Goal: Information Seeking & Learning: Learn about a topic

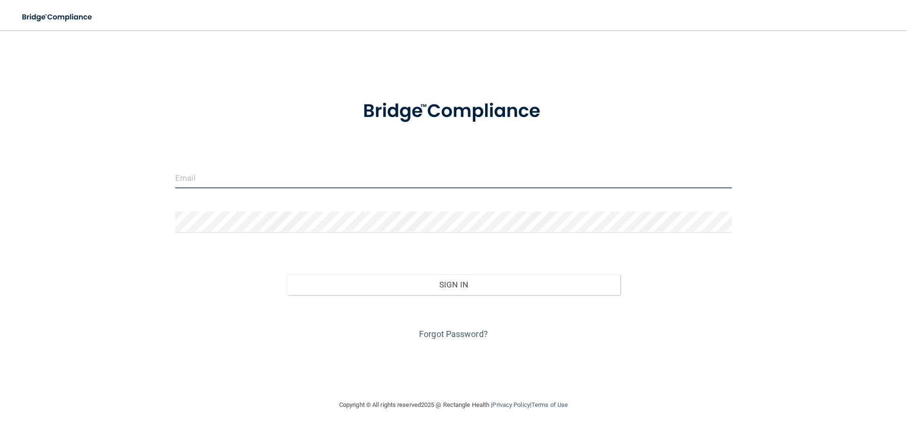
click at [292, 178] on input "email" at bounding box center [453, 177] width 557 height 21
type input "[PERSON_NAME][EMAIL_ADDRESS][DOMAIN_NAME]"
drag, startPoint x: 168, startPoint y: 196, endPoint x: 130, endPoint y: 197, distance: 37.4
click at [130, 197] on div "tracey@montgomerycdc.com Invalid email/password. You don't have permission to a…" at bounding box center [453, 215] width 869 height 351
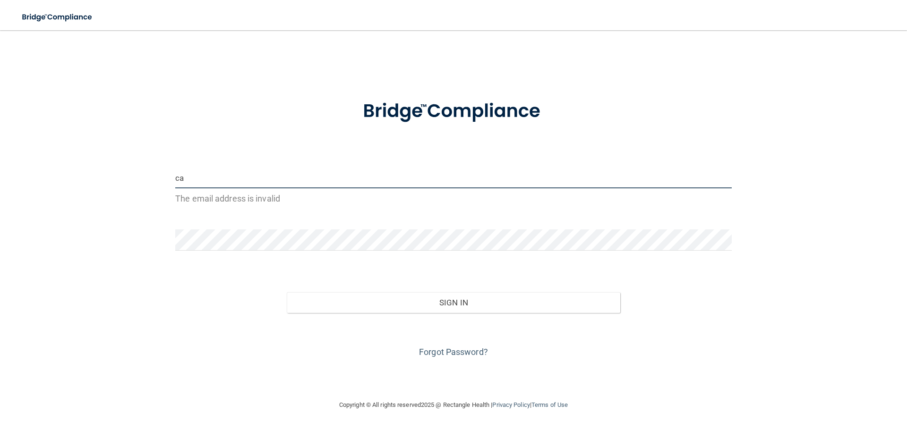
type input "c"
type input "[PERSON_NAME][EMAIL_ADDRESS][DOMAIN_NAME]"
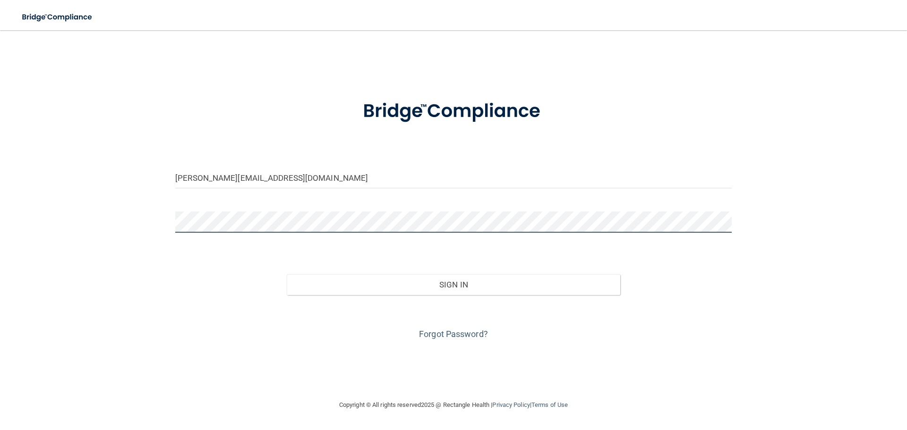
click at [287, 274] on button "Sign In" at bounding box center [454, 284] width 334 height 21
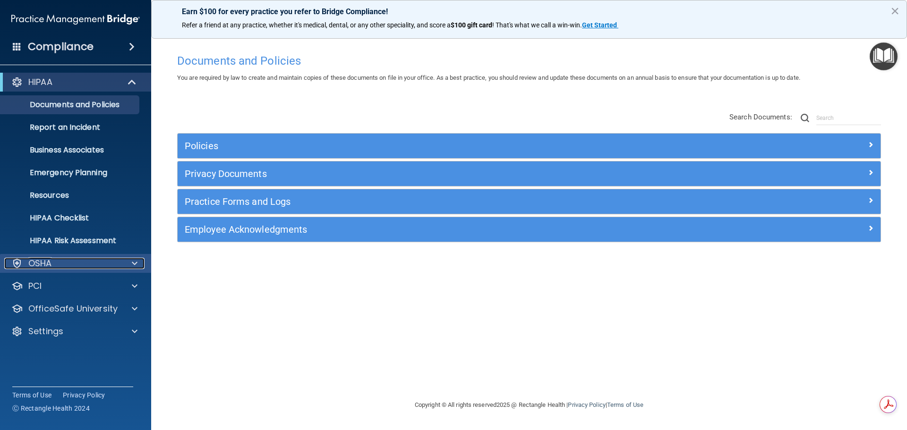
click at [93, 258] on div "OSHA" at bounding box center [62, 263] width 117 height 11
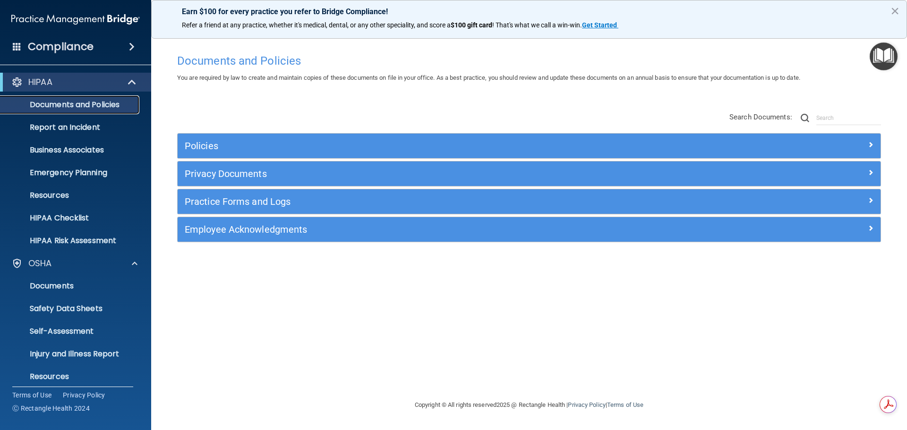
click at [108, 110] on p "Documents and Policies" at bounding box center [70, 104] width 129 height 9
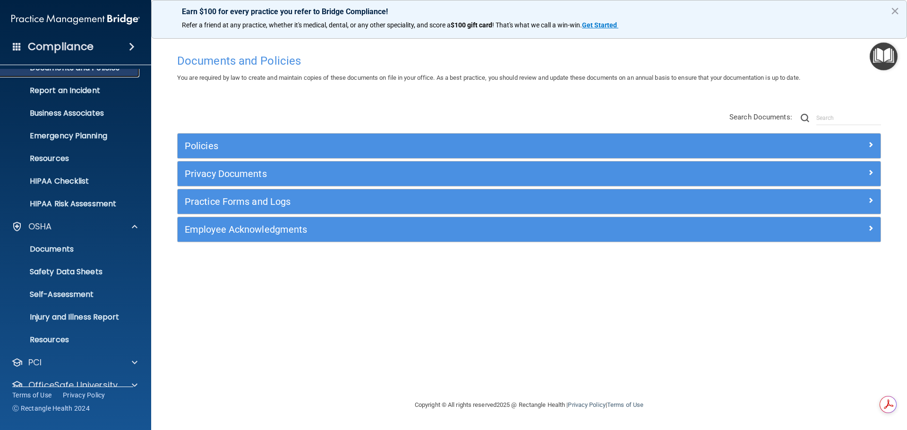
scroll to position [75, 0]
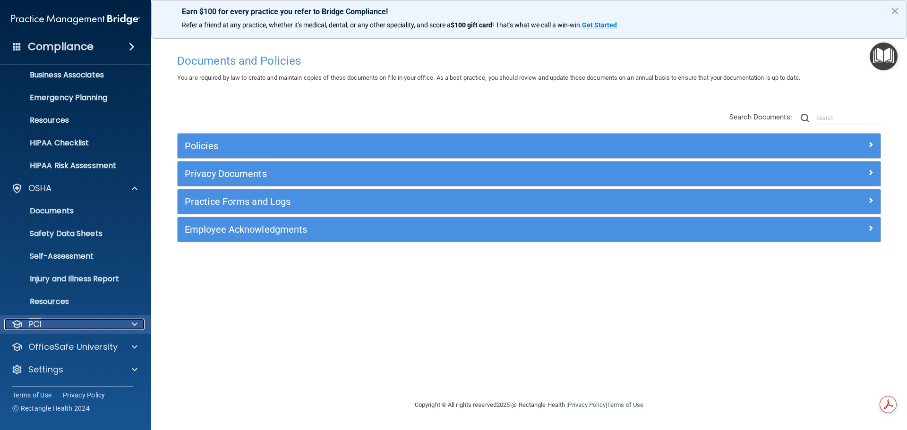
click at [136, 324] on span at bounding box center [135, 324] width 6 height 11
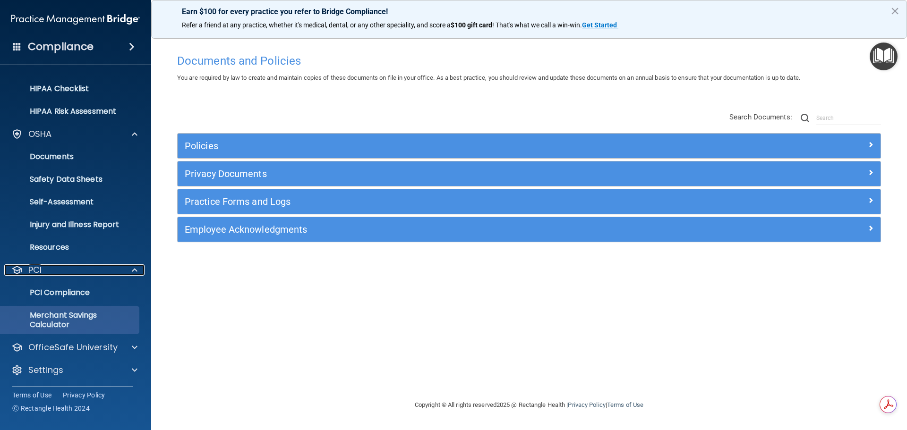
scroll to position [130, 0]
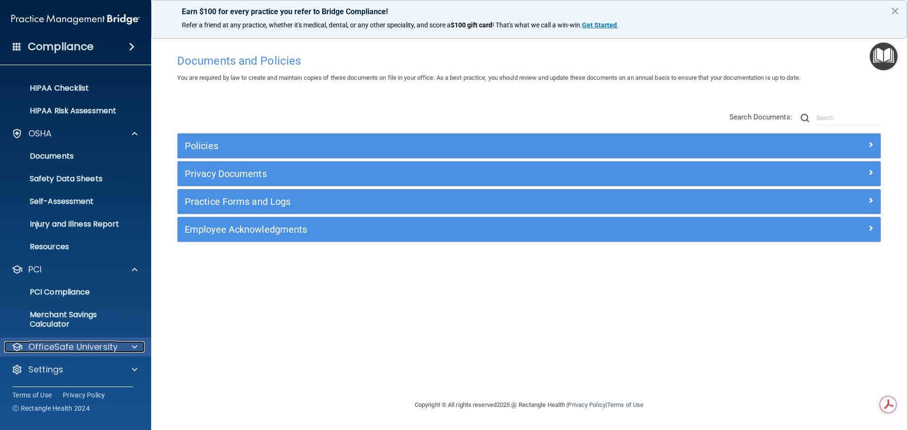
click at [135, 345] on span at bounding box center [135, 347] width 6 height 11
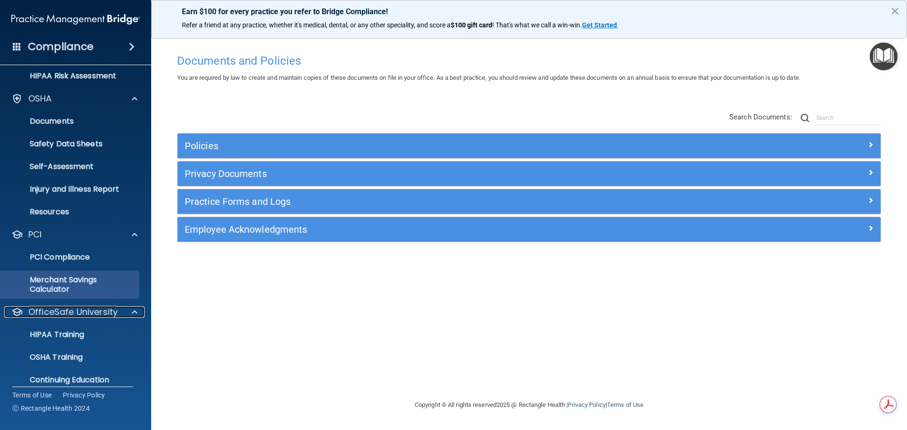
scroll to position [198, 0]
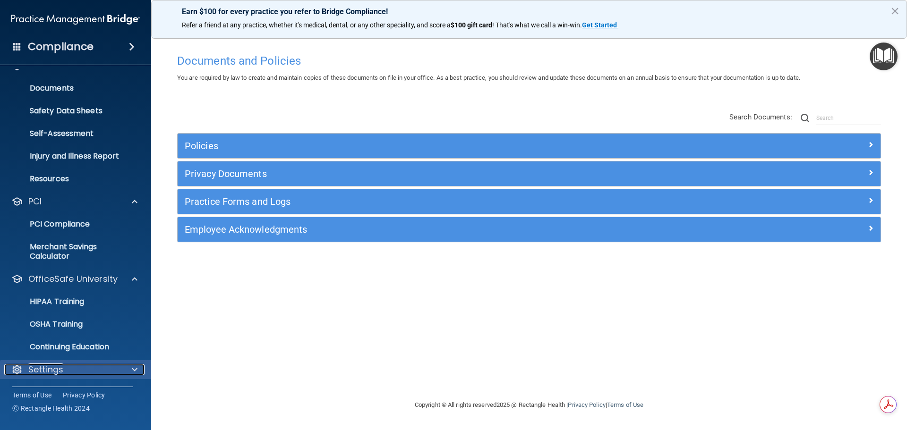
click at [125, 370] on div at bounding box center [133, 369] width 24 height 11
click at [133, 370] on span at bounding box center [135, 369] width 6 height 11
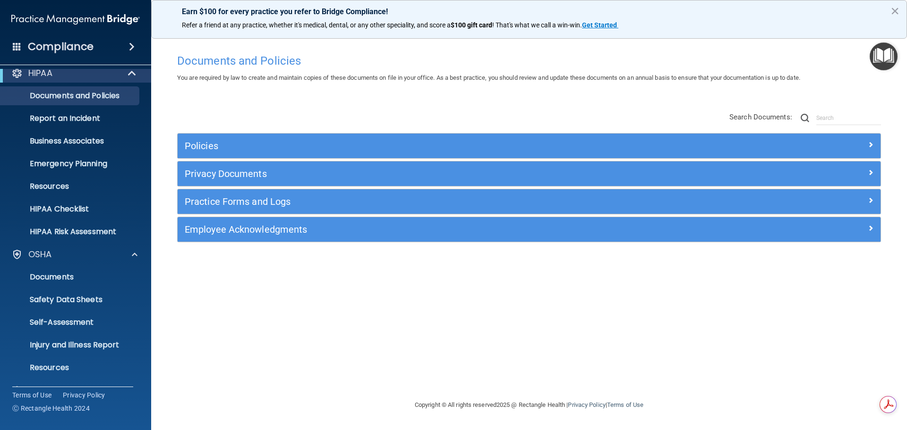
scroll to position [0, 0]
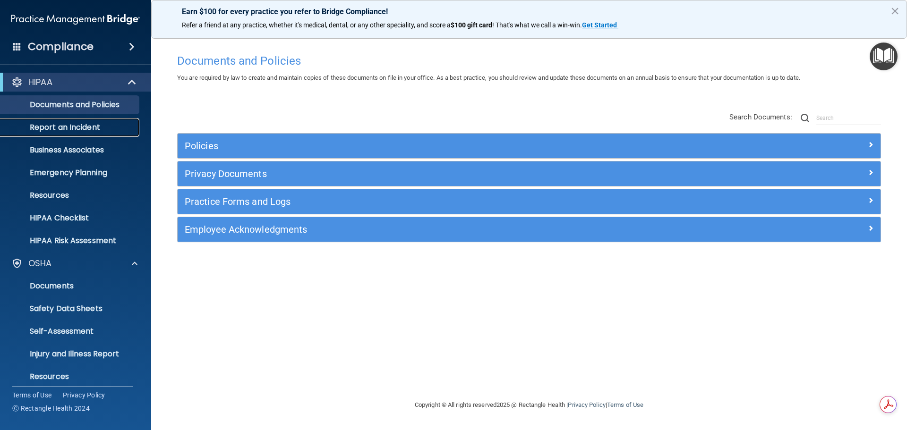
click at [69, 129] on p "Report an Incident" at bounding box center [70, 127] width 129 height 9
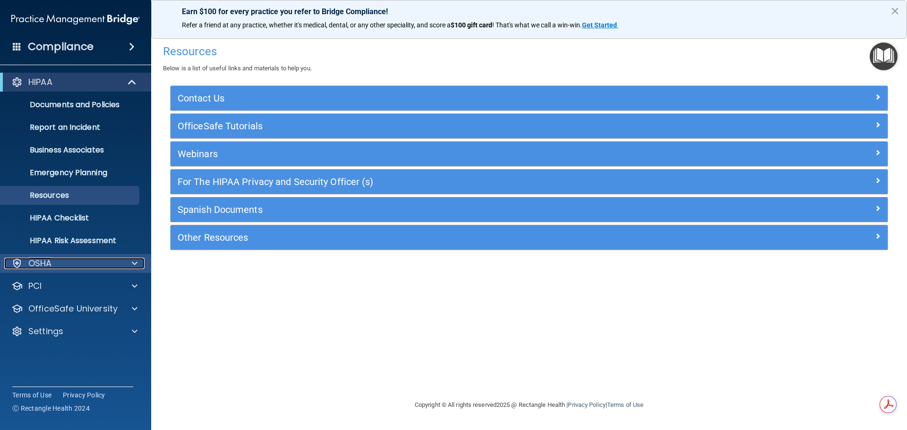
click at [76, 266] on div "OSHA" at bounding box center [62, 263] width 117 height 11
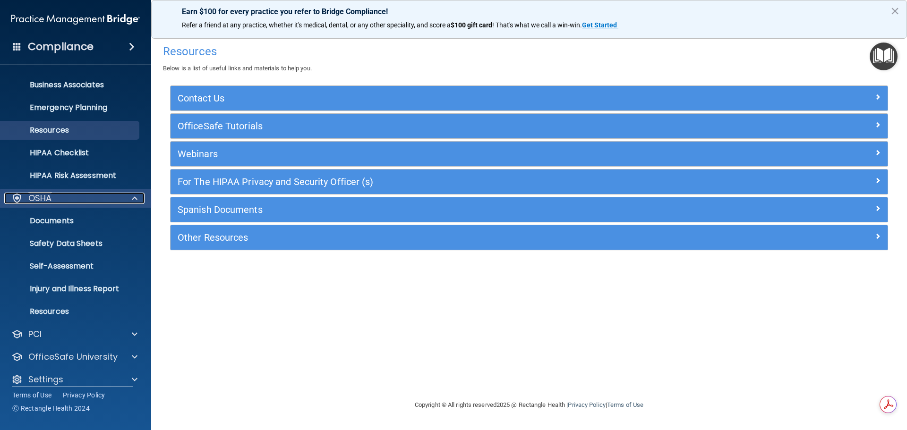
scroll to position [75, 0]
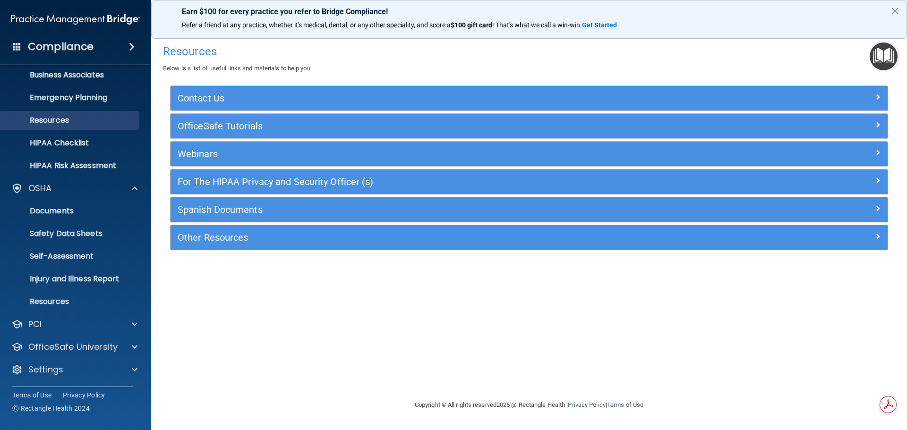
click at [129, 44] on span at bounding box center [132, 46] width 6 height 11
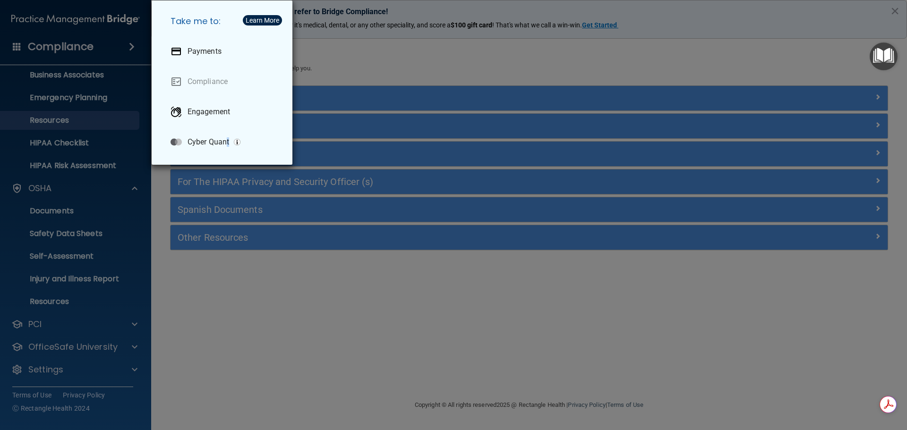
click at [228, 300] on div "Take me to: Payments Compliance Engagement Cyber Quant" at bounding box center [453, 215] width 907 height 430
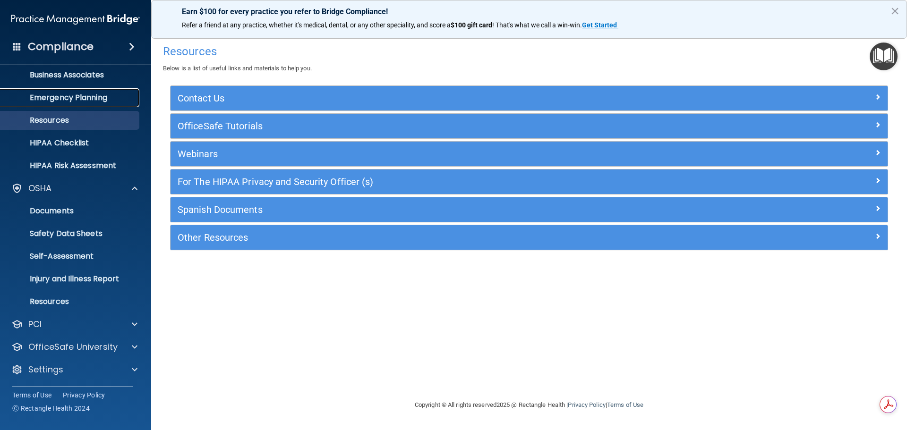
click at [101, 99] on p "Emergency Planning" at bounding box center [70, 97] width 129 height 9
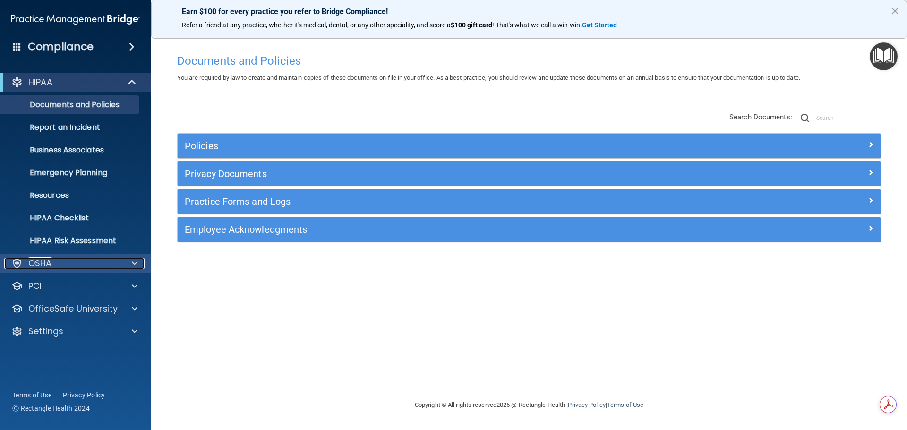
click at [57, 266] on div "OSHA" at bounding box center [62, 263] width 117 height 11
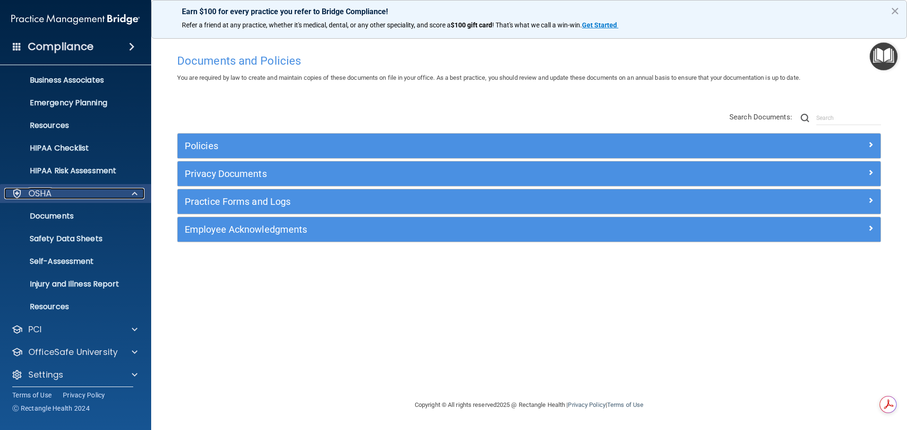
scroll to position [75, 0]
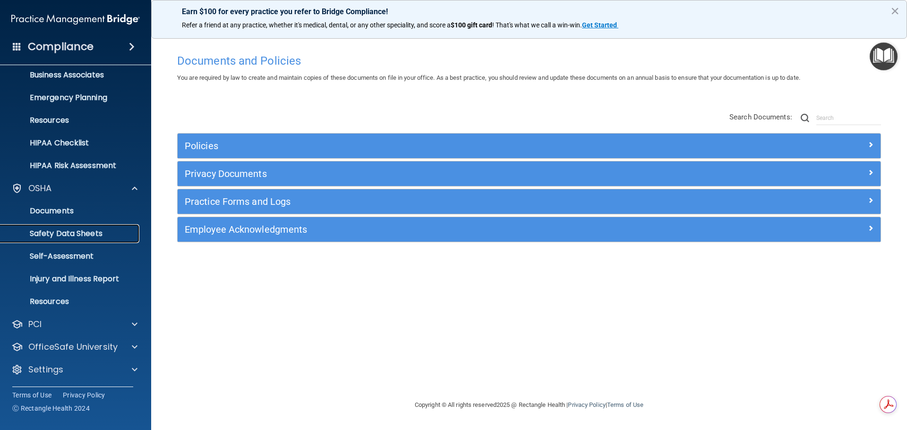
click at [63, 238] on p "Safety Data Sheets" at bounding box center [70, 233] width 129 height 9
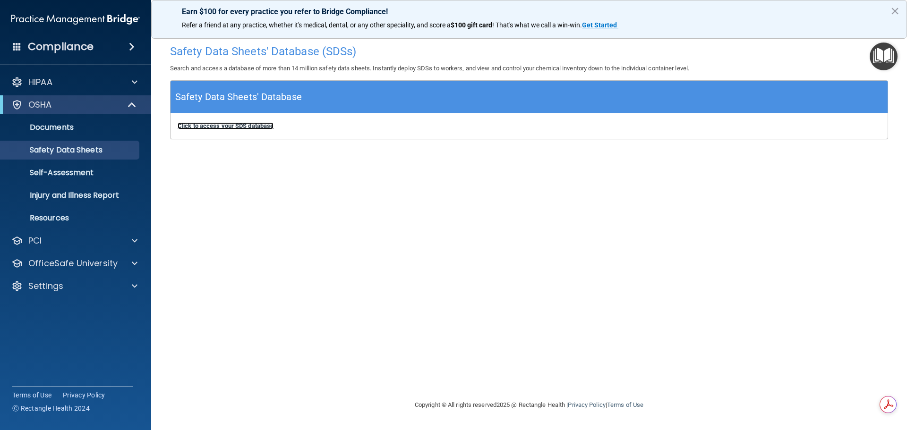
click at [222, 125] on b "Click to access your SDS database" at bounding box center [226, 125] width 96 height 7
